Goal: Task Accomplishment & Management: Manage account settings

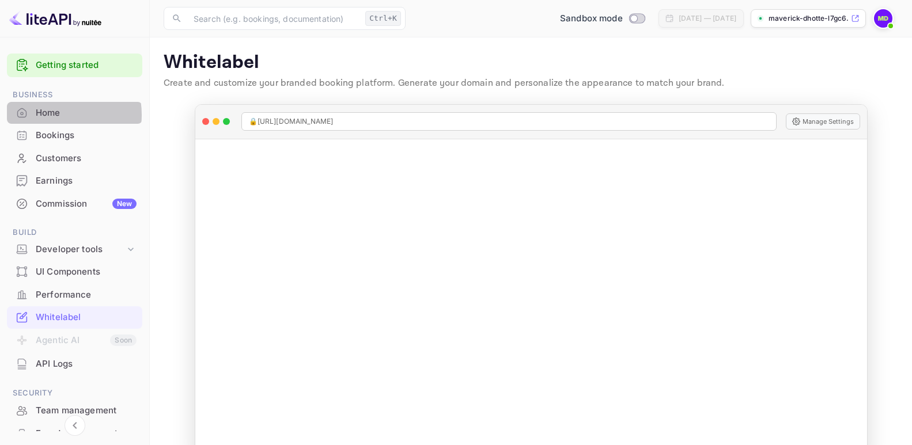
click at [47, 115] on div "Home" at bounding box center [86, 113] width 101 height 13
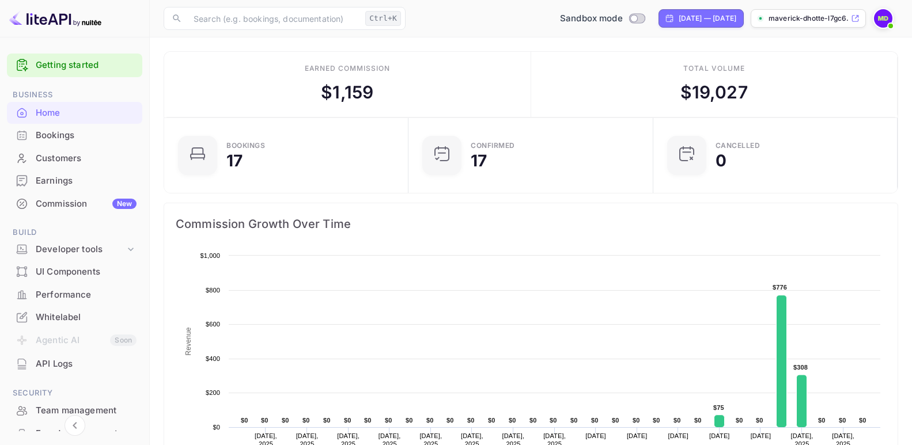
scroll to position [177, 228]
click at [56, 249] on div "Developer tools" at bounding box center [80, 249] width 89 height 13
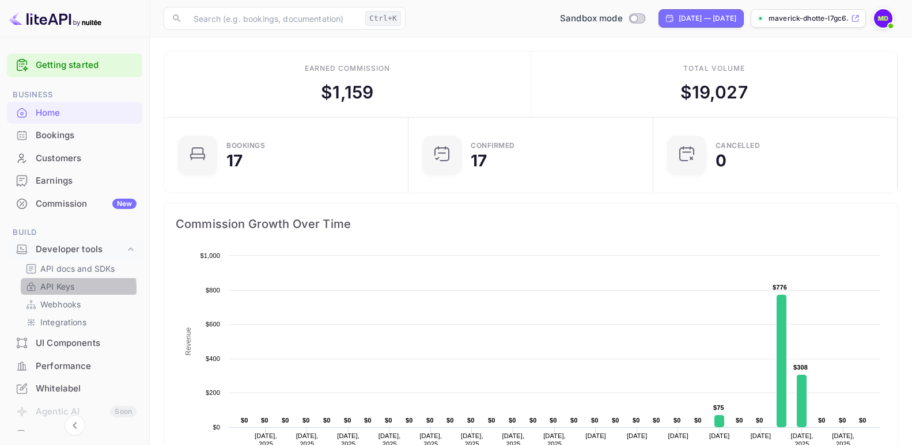
click at [60, 288] on p "API Keys" at bounding box center [57, 286] width 34 height 12
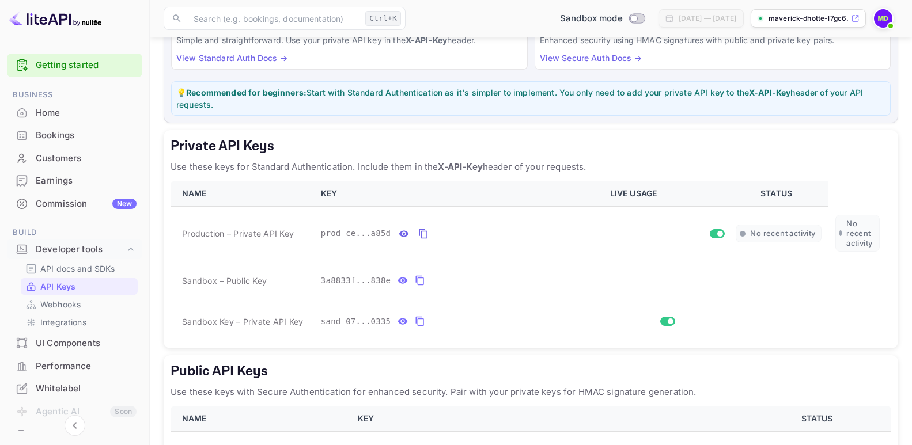
scroll to position [173, 0]
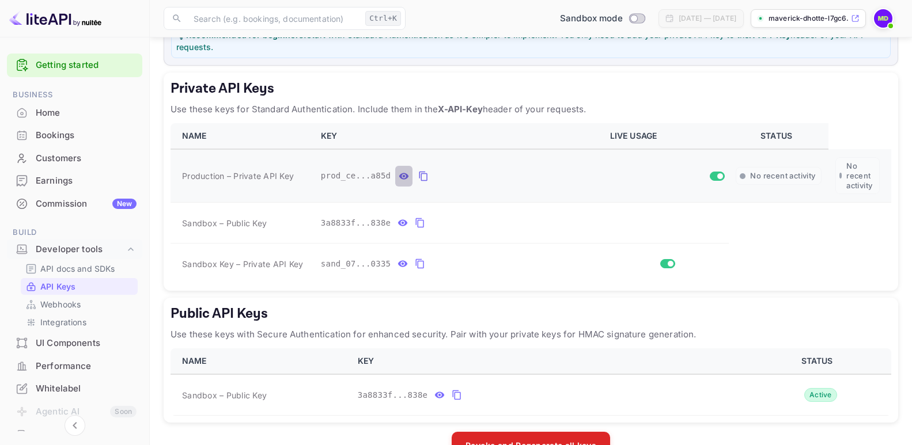
click at [399, 174] on icon "private api keys table" at bounding box center [404, 176] width 10 height 6
click at [553, 174] on icon "private api keys table" at bounding box center [558, 176] width 10 height 14
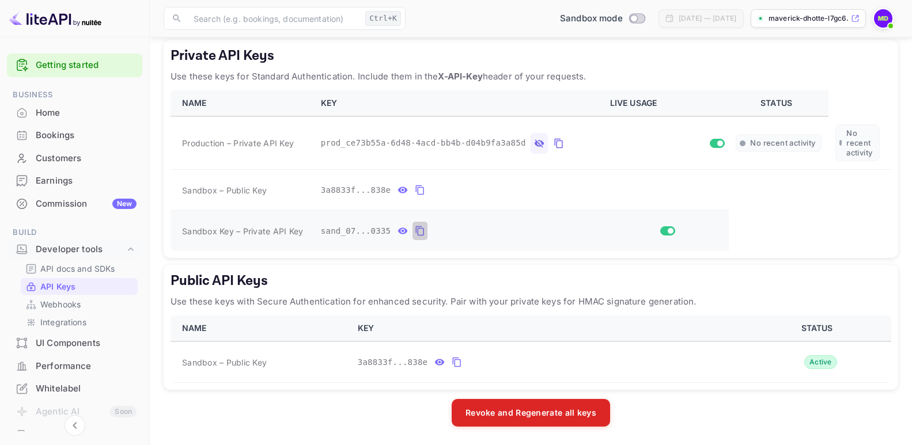
click at [415, 232] on icon "private api keys table" at bounding box center [420, 231] width 10 height 14
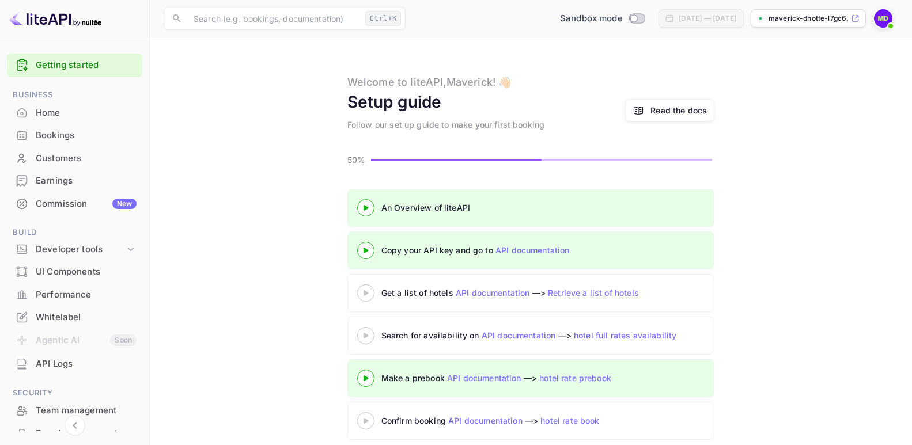
click at [38, 109] on div "Home" at bounding box center [86, 113] width 101 height 13
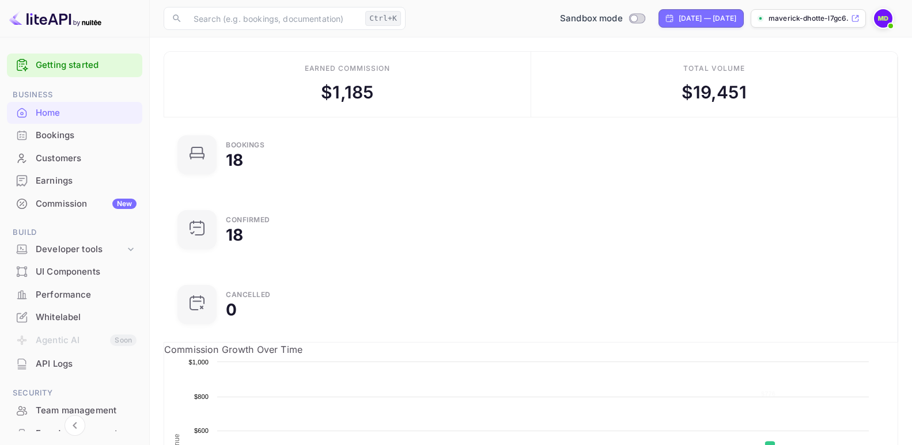
scroll to position [177, 228]
